Goal: Task Accomplishment & Management: Manage account settings

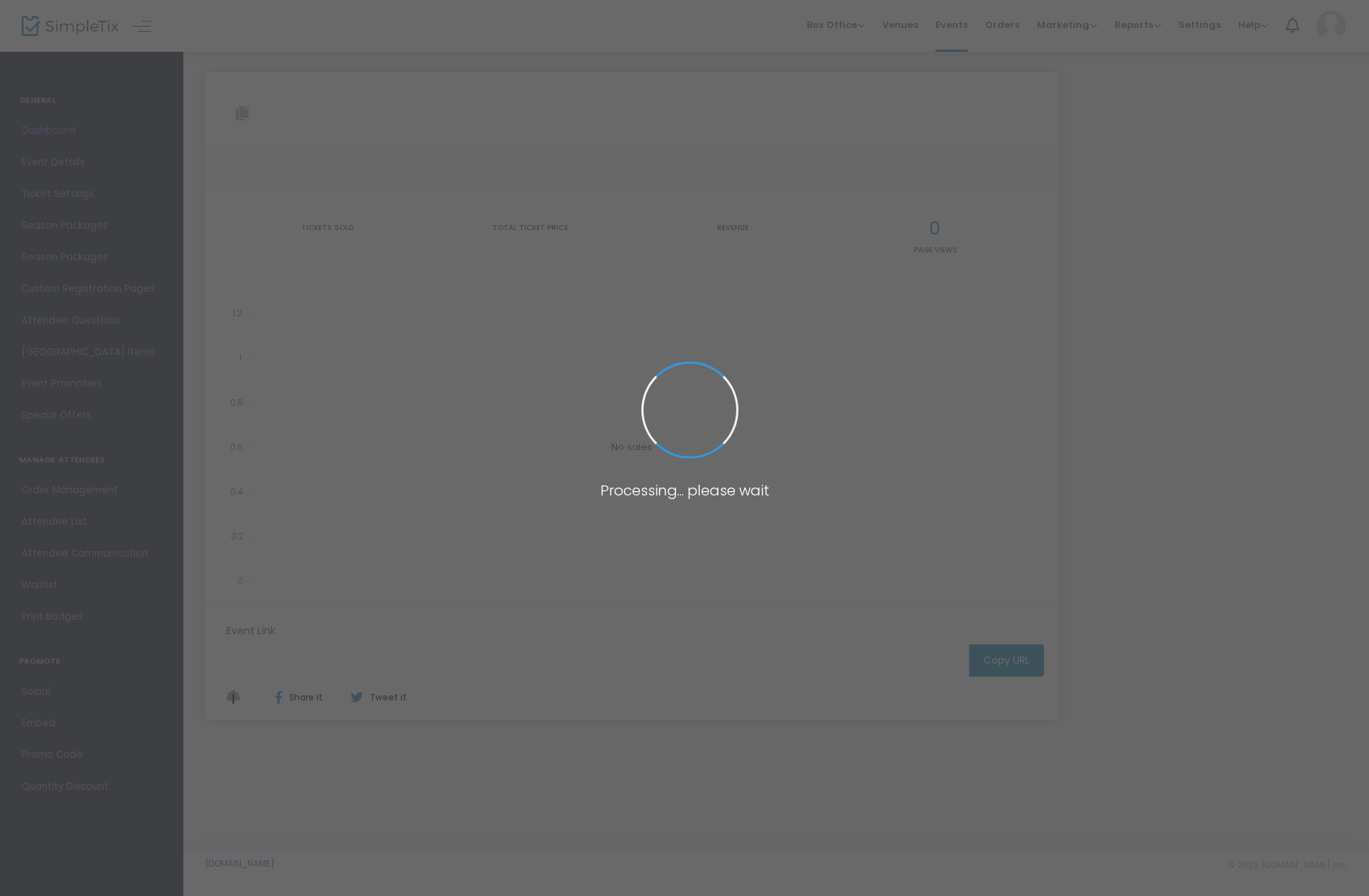
type input "[URL][DOMAIN_NAME]"
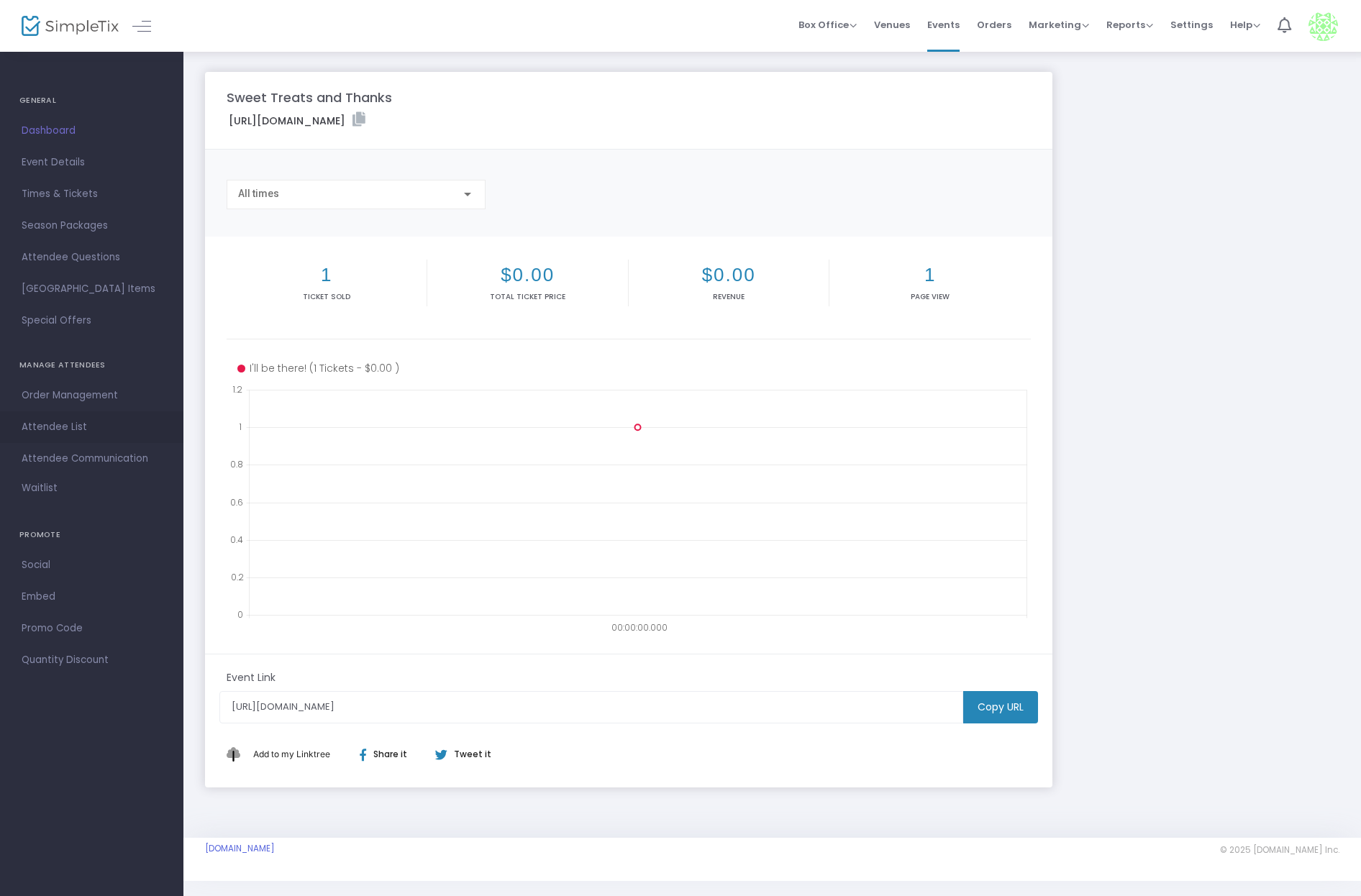
click at [64, 430] on span "Attendee List" at bounding box center [91, 427] width 140 height 19
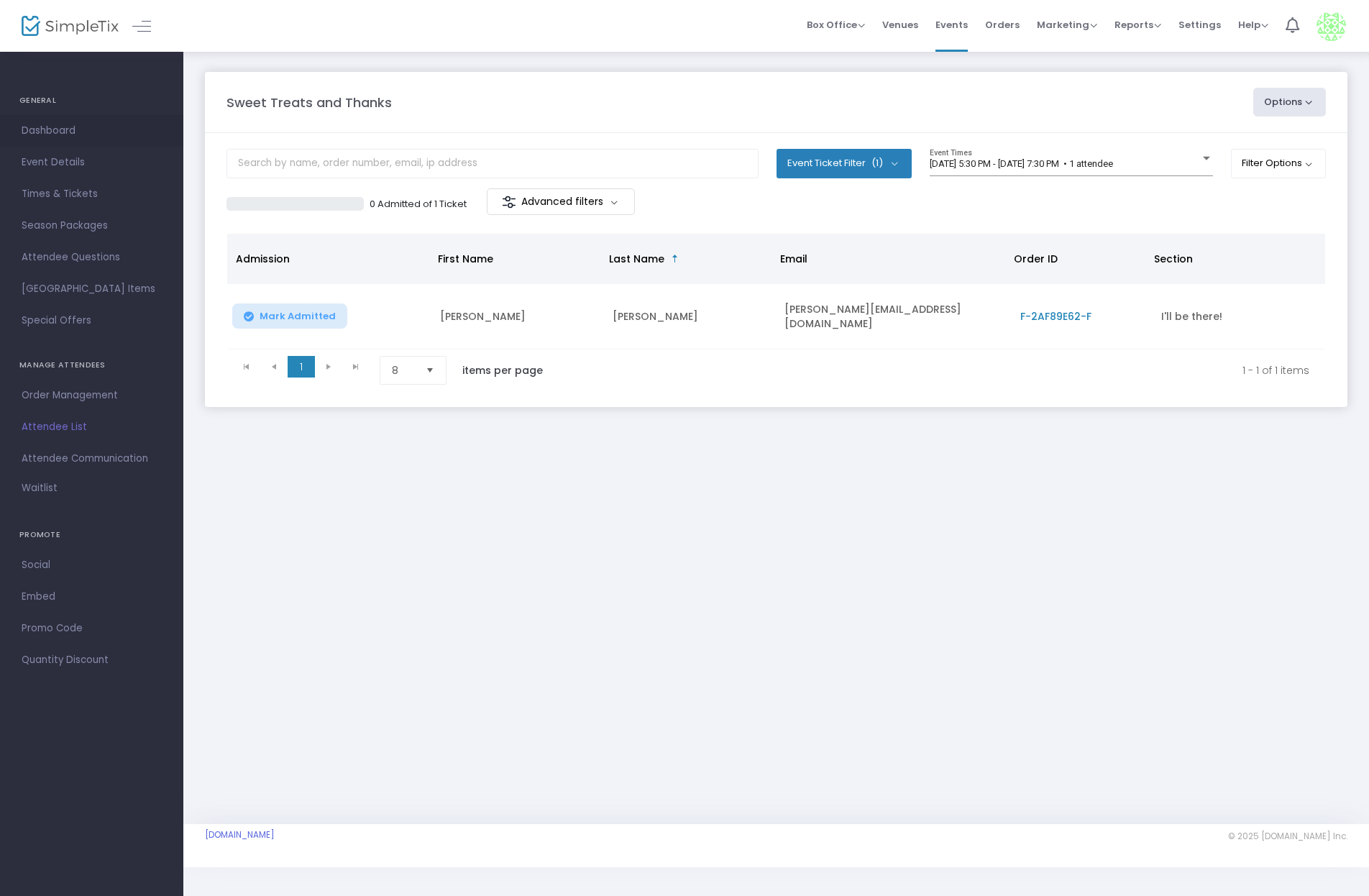
click at [45, 132] on span "Dashboard" at bounding box center [91, 131] width 140 height 19
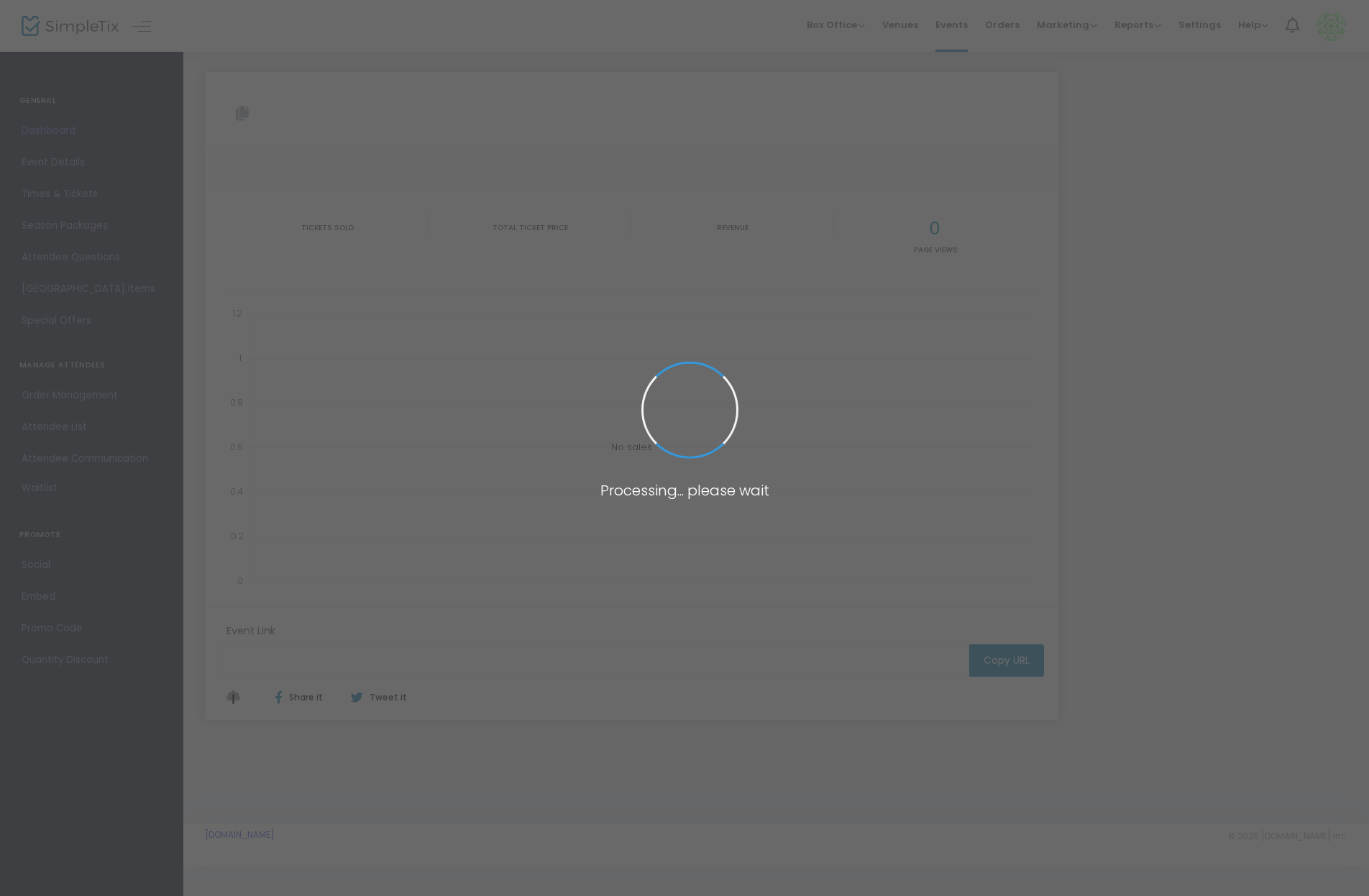
type input "[URL][DOMAIN_NAME]"
